Goal: Information Seeking & Learning: Learn about a topic

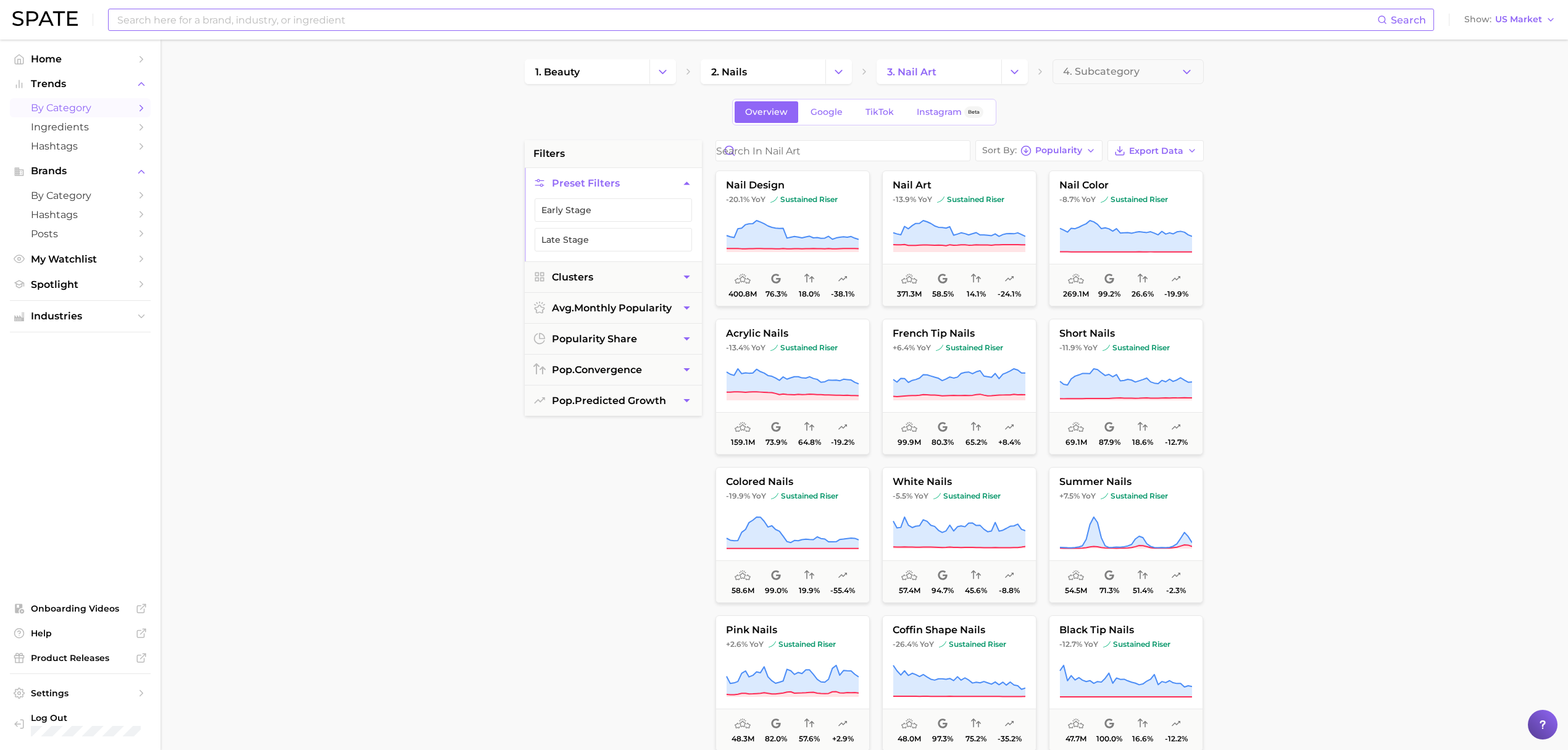
click at [295, 22] on input at bounding box center [746, 20] width 1262 height 21
type input "dip powder"
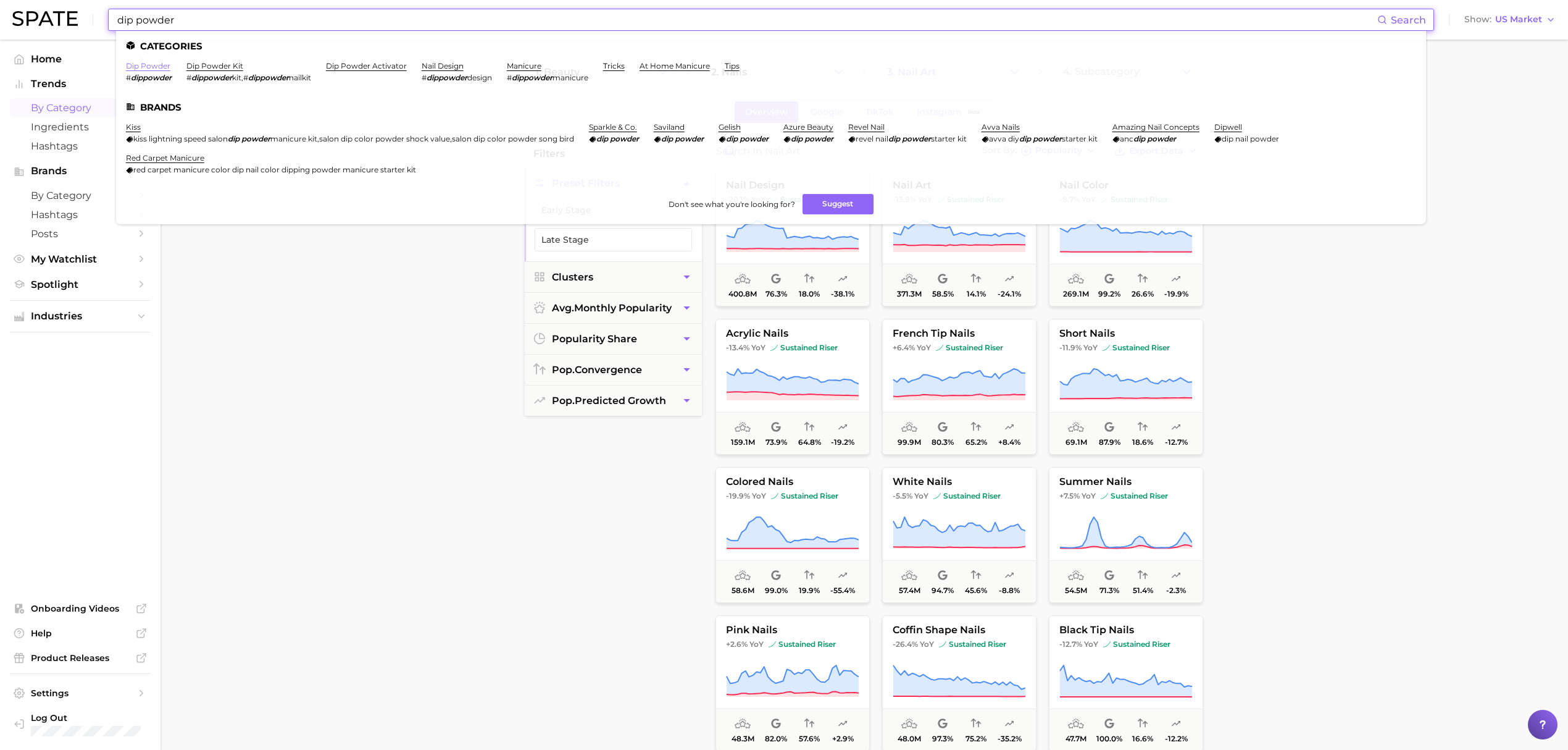
click at [153, 65] on link "dip powder" at bounding box center [148, 66] width 45 height 9
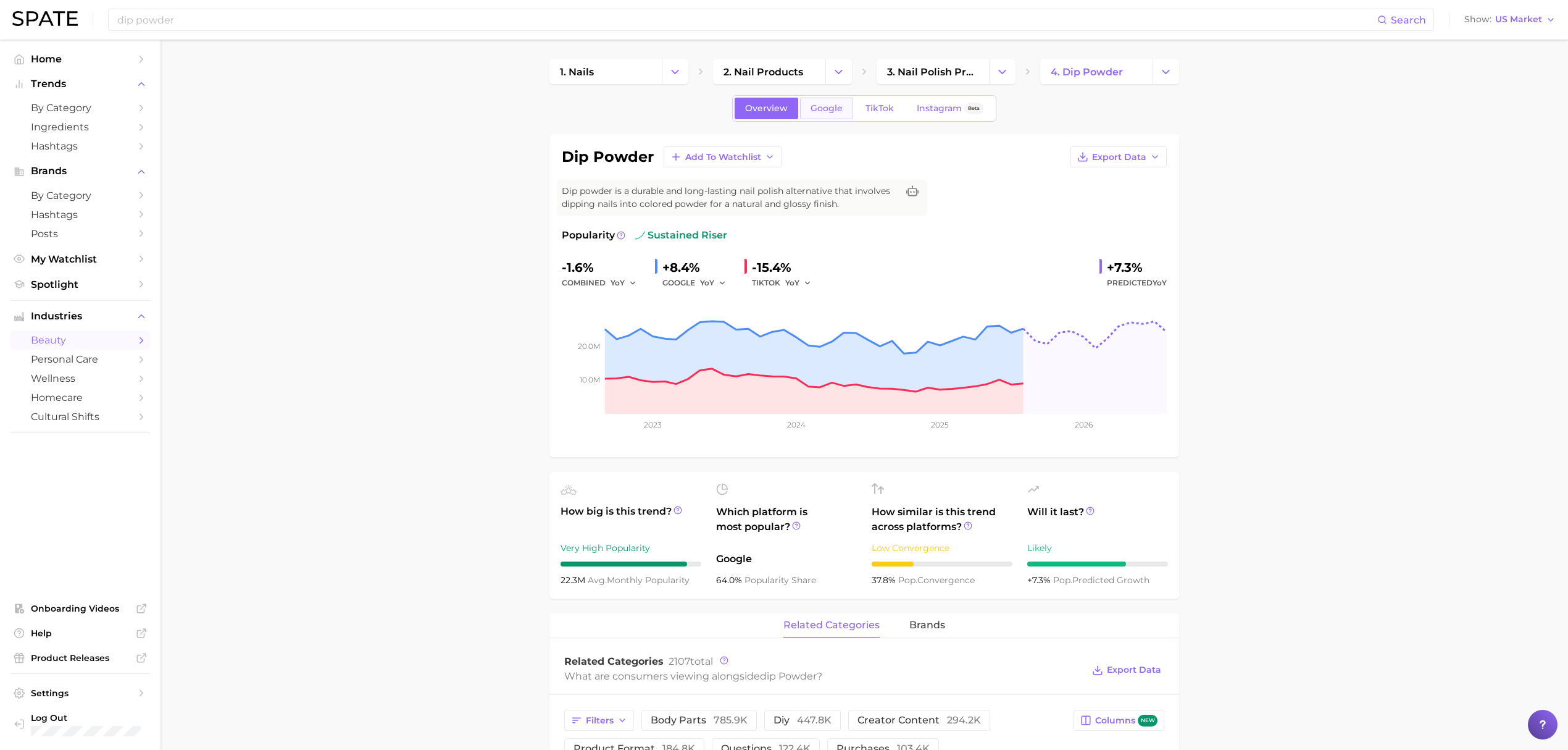
click at [825, 111] on span "Google" at bounding box center [827, 108] width 32 height 11
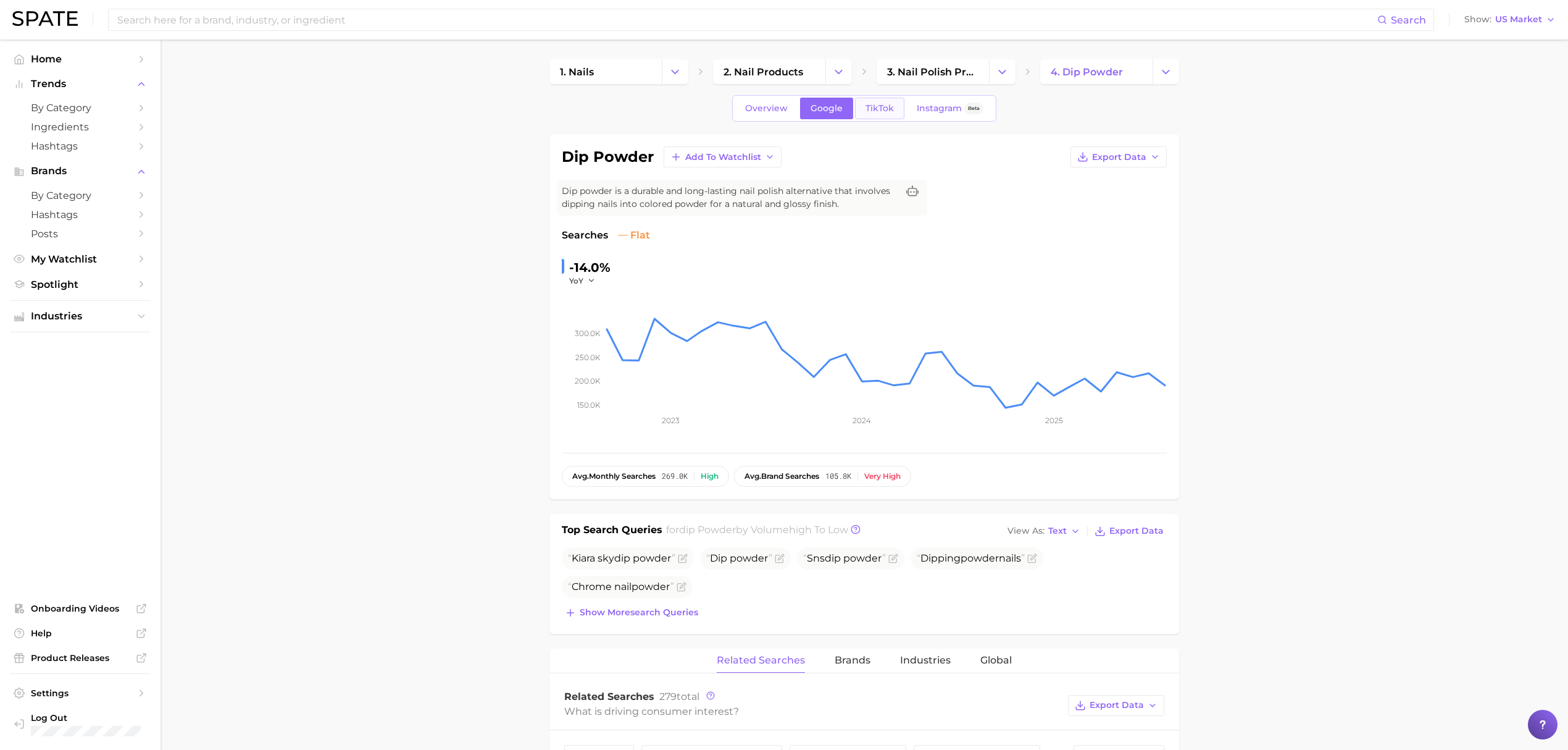
click at [872, 105] on span "TikTok" at bounding box center [880, 108] width 28 height 11
